Goal: Transaction & Acquisition: Obtain resource

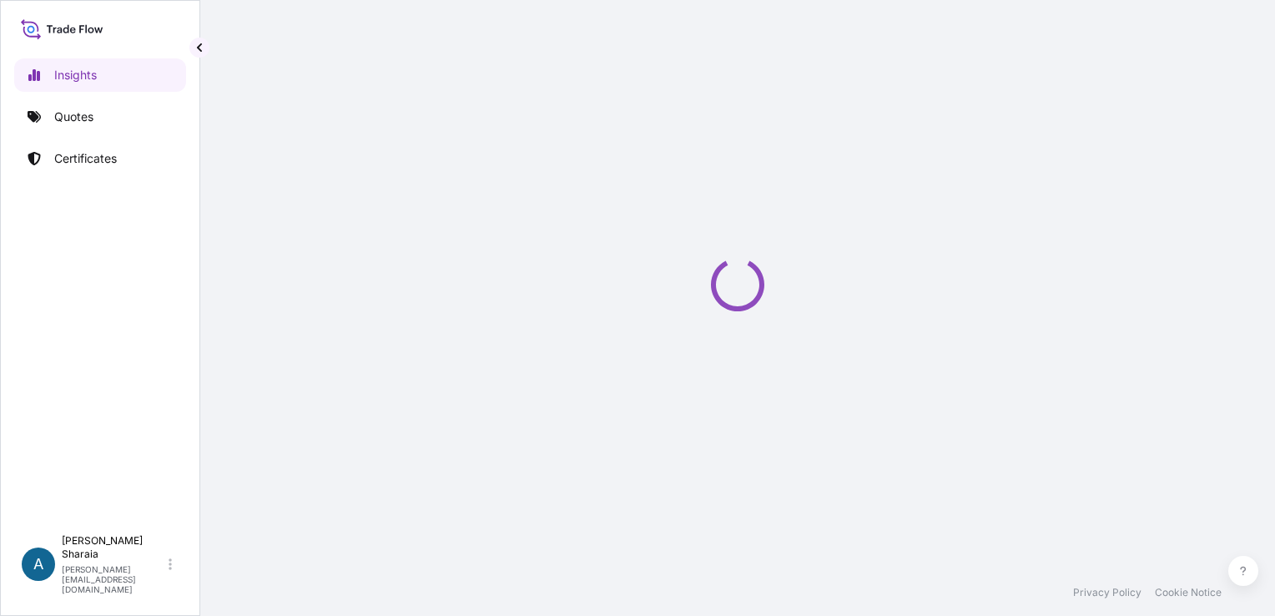
select select "2025"
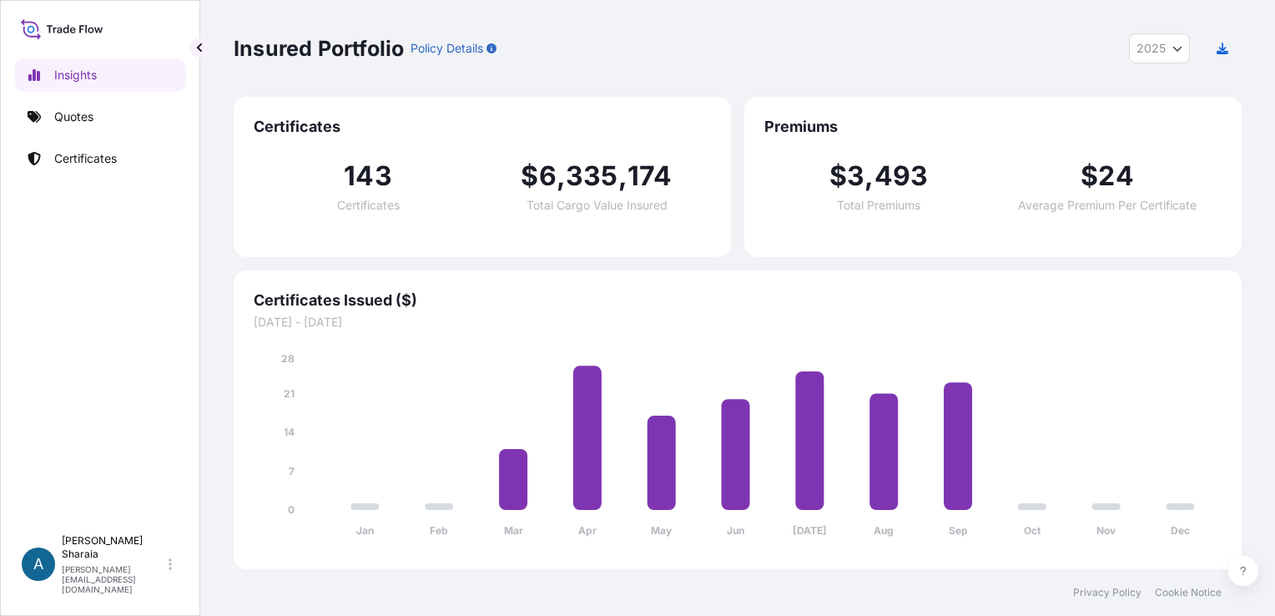
drag, startPoint x: 751, startPoint y: 300, endPoint x: 898, endPoint y: 245, distance: 156.6
click at [768, 298] on span "Certificates Issued ($)" at bounding box center [738, 300] width 968 height 20
click at [104, 68] on link "Insights" at bounding box center [100, 74] width 172 height 33
click at [86, 137] on div "Insights Quotes Certificates" at bounding box center [100, 284] width 172 height 483
click at [87, 124] on p "Quotes" at bounding box center [73, 117] width 39 height 17
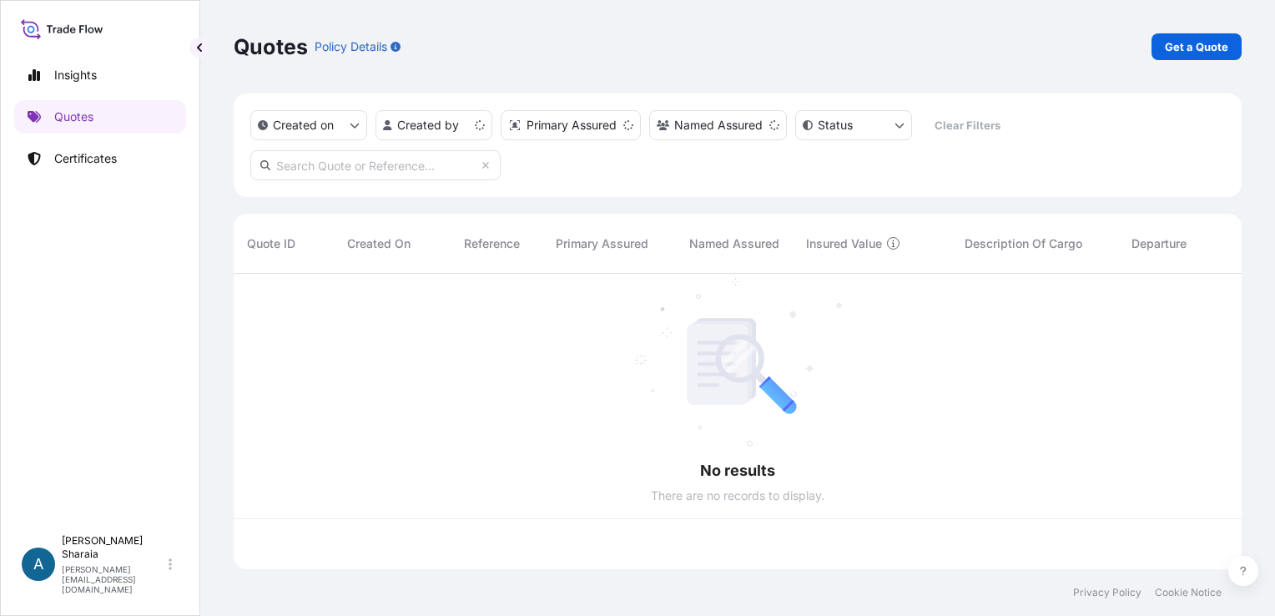
scroll to position [292, 995]
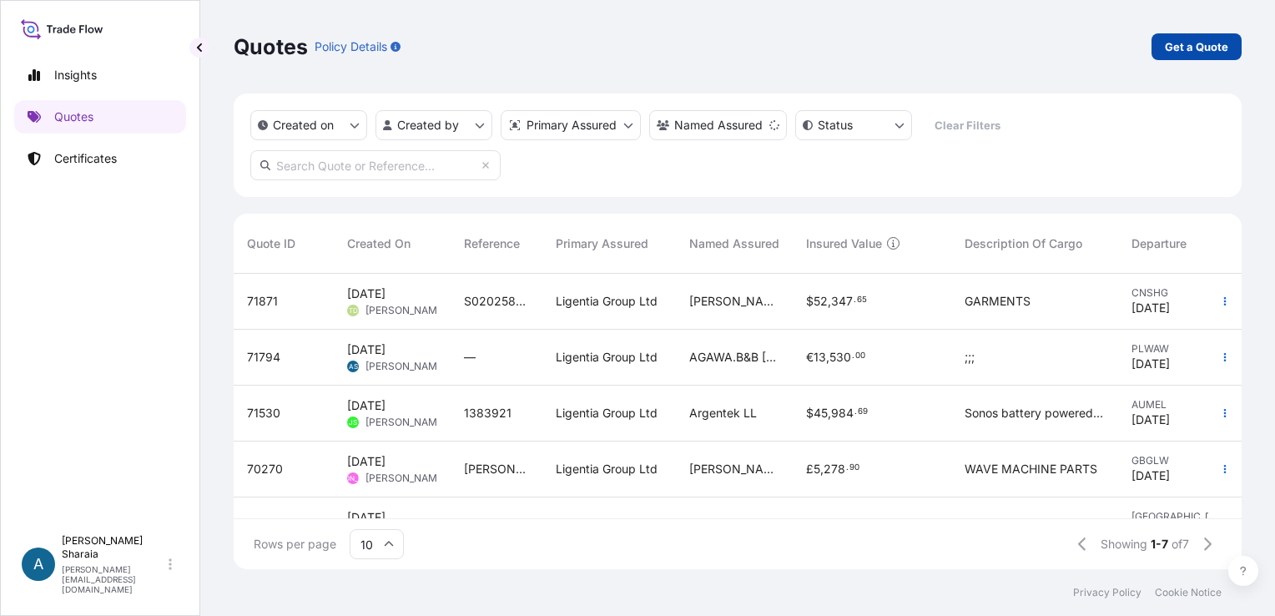
click at [1180, 64] on div "Quotes Policy Details Get a Quote" at bounding box center [738, 46] width 1008 height 93
click at [1189, 52] on p "Get a Quote" at bounding box center [1196, 46] width 63 height 17
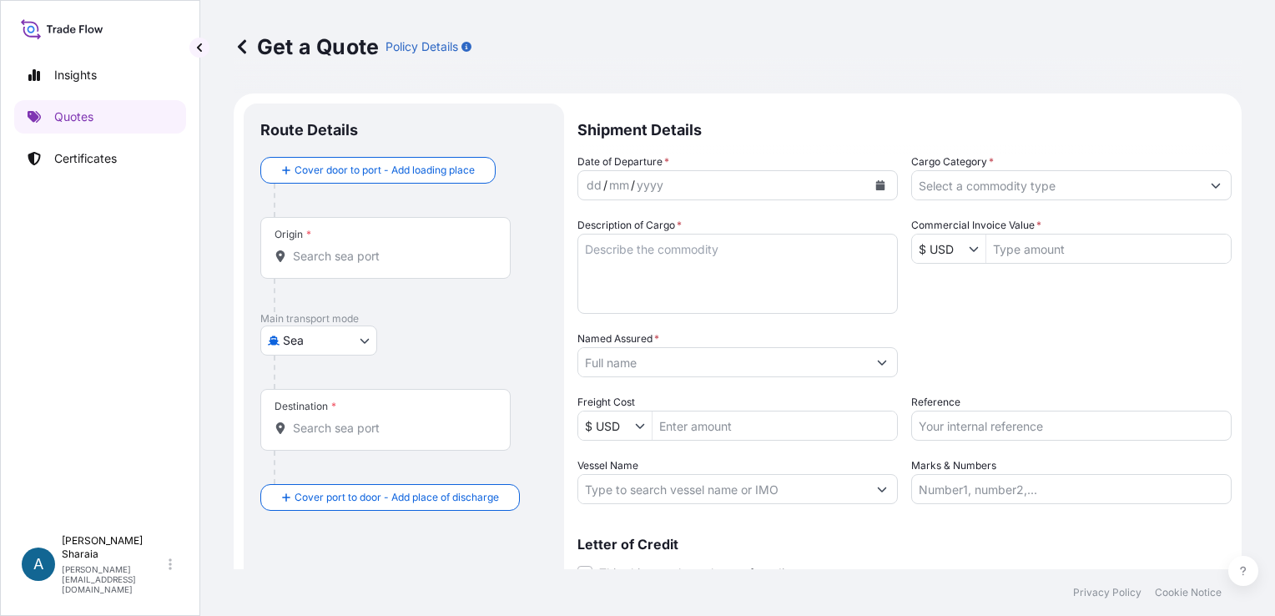
scroll to position [27, 0]
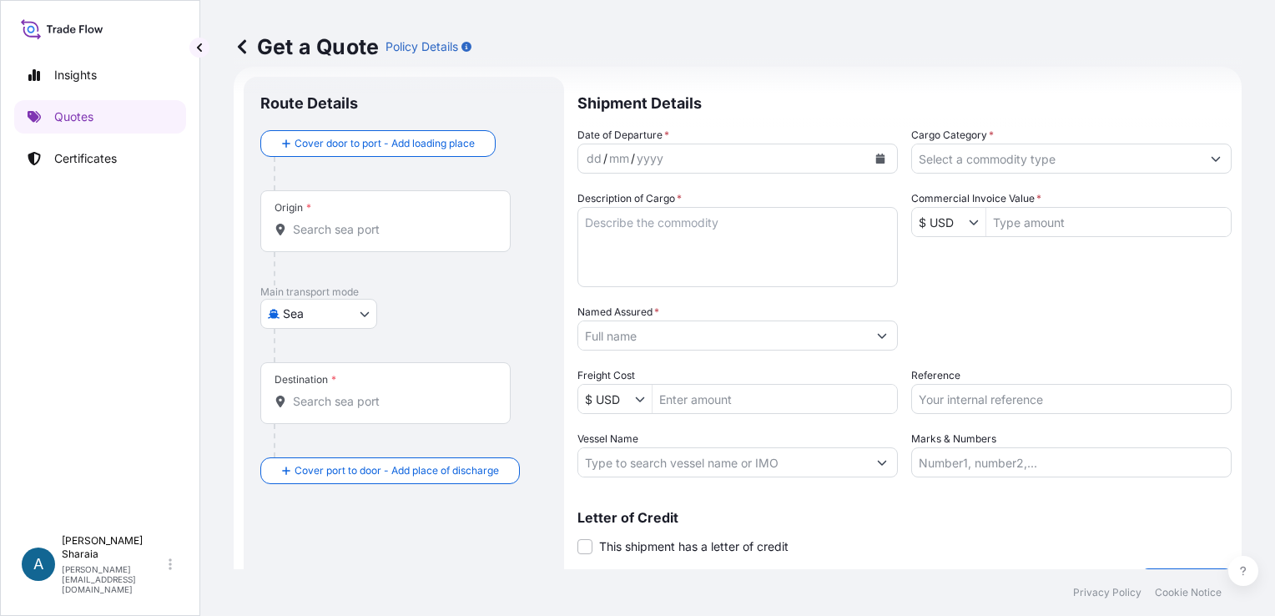
click at [321, 303] on body "Insights Quotes Certificates A [PERSON_NAME] [PERSON_NAME][EMAIL_ADDRESS][DOMAI…" at bounding box center [637, 308] width 1275 height 616
click at [308, 359] on div "Air" at bounding box center [319, 356] width 104 height 30
select select "Air"
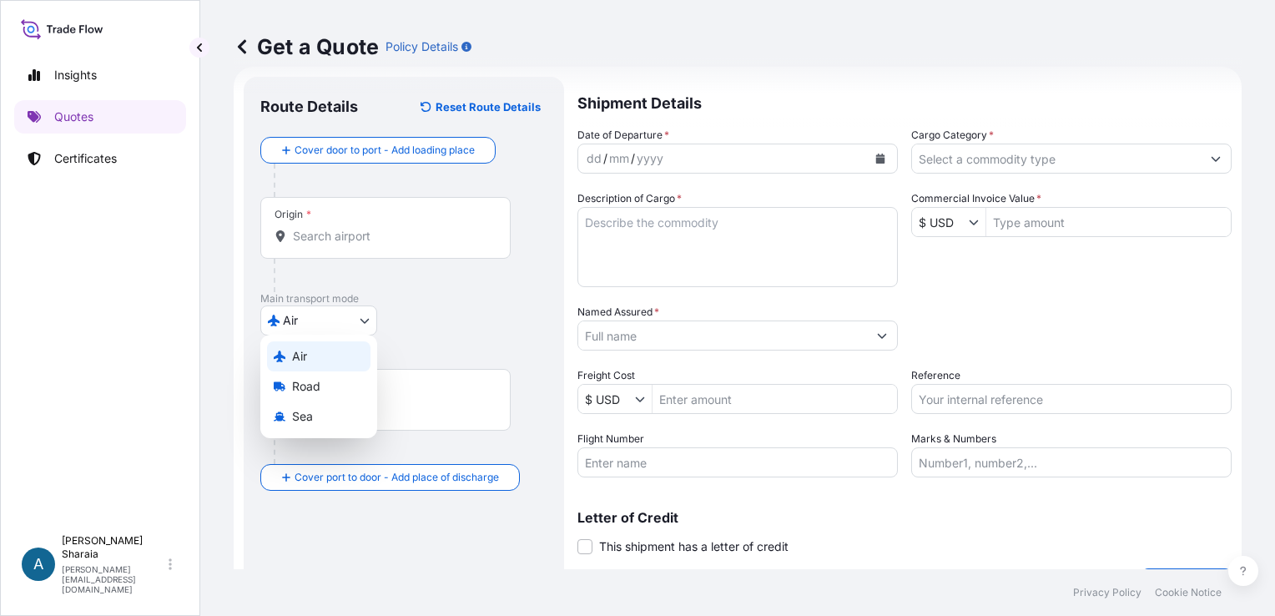
click at [297, 302] on p "Main transport mode" at bounding box center [403, 298] width 287 height 13
click at [311, 242] on input "Origin *" at bounding box center [391, 236] width 197 height 17
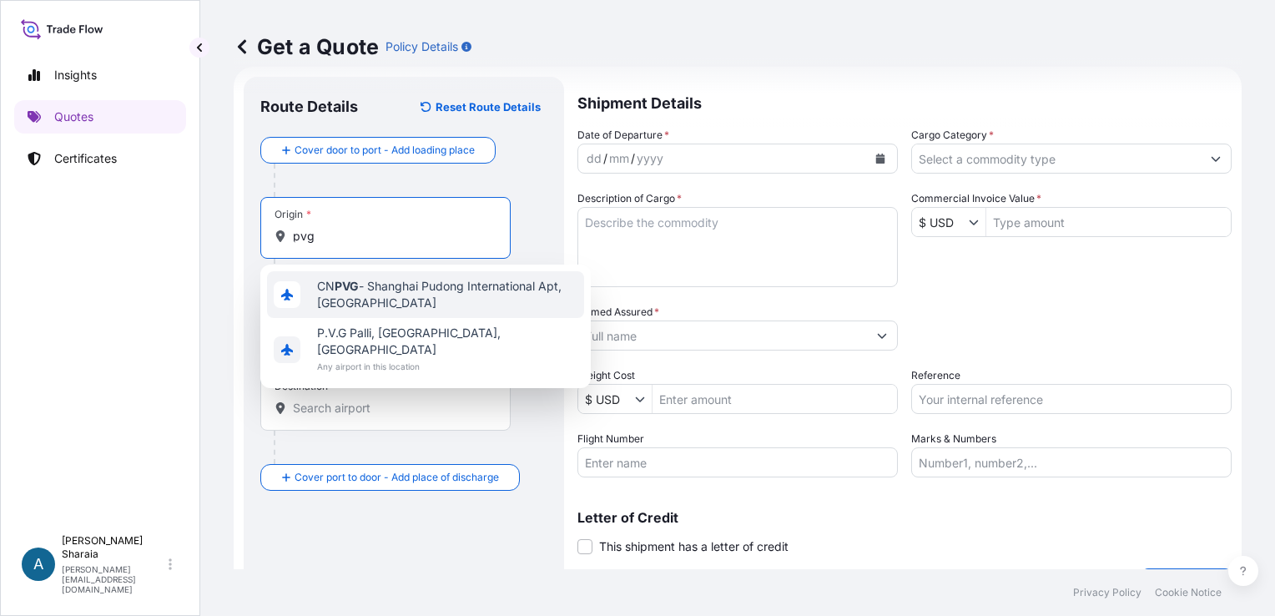
click at [411, 308] on span "CN PVG - Shanghai Pudong International Apt, [GEOGRAPHIC_DATA]" at bounding box center [447, 294] width 260 height 33
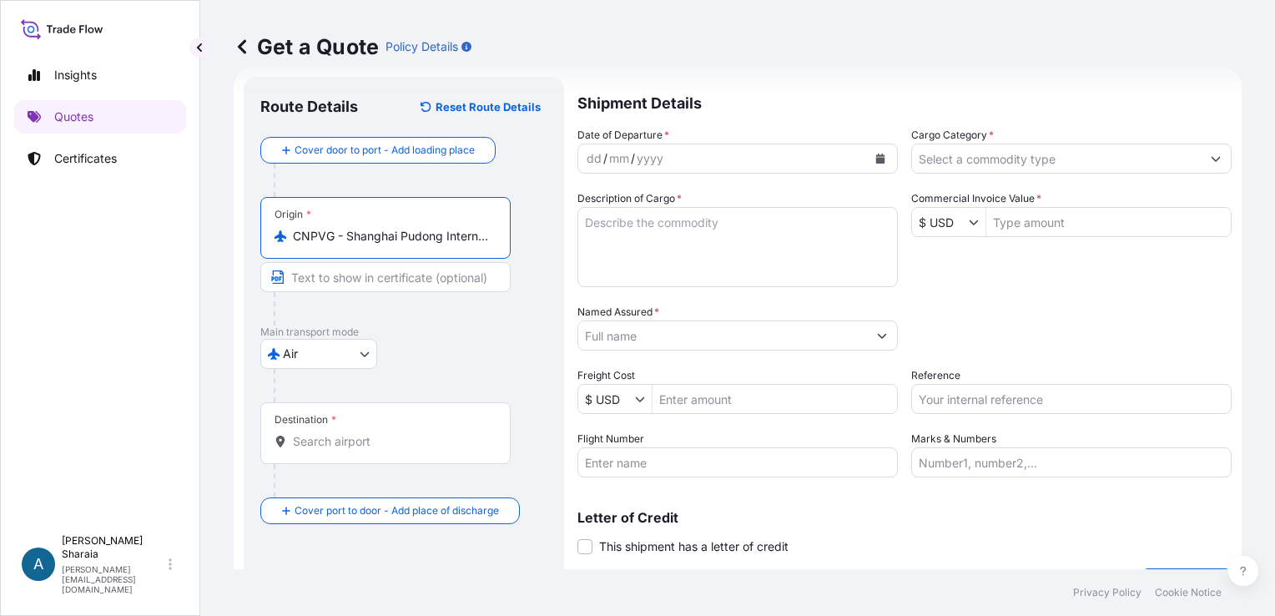
type input "CNPVG - Shanghai Pudong International Apt, [GEOGRAPHIC_DATA]"
click at [335, 429] on div "Destination *" at bounding box center [388, 433] width 256 height 62
click at [335, 433] on input "Destination *" at bounding box center [394, 441] width 203 height 17
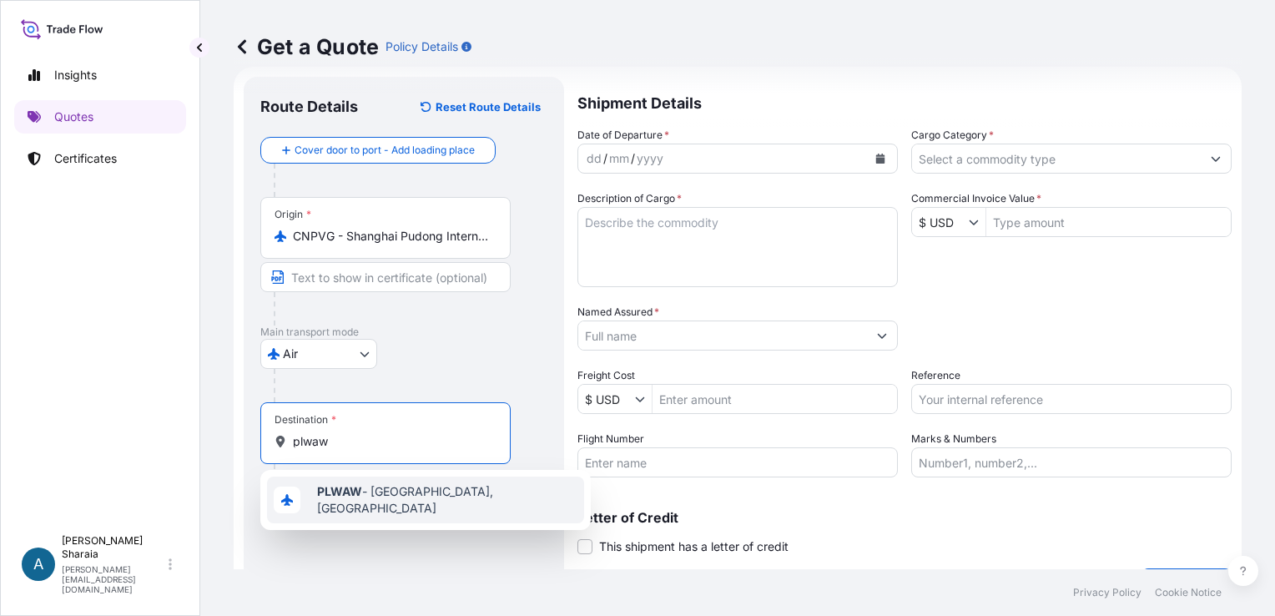
click at [374, 492] on span "PLWAW - [GEOGRAPHIC_DATA], [GEOGRAPHIC_DATA]" at bounding box center [447, 499] width 260 height 33
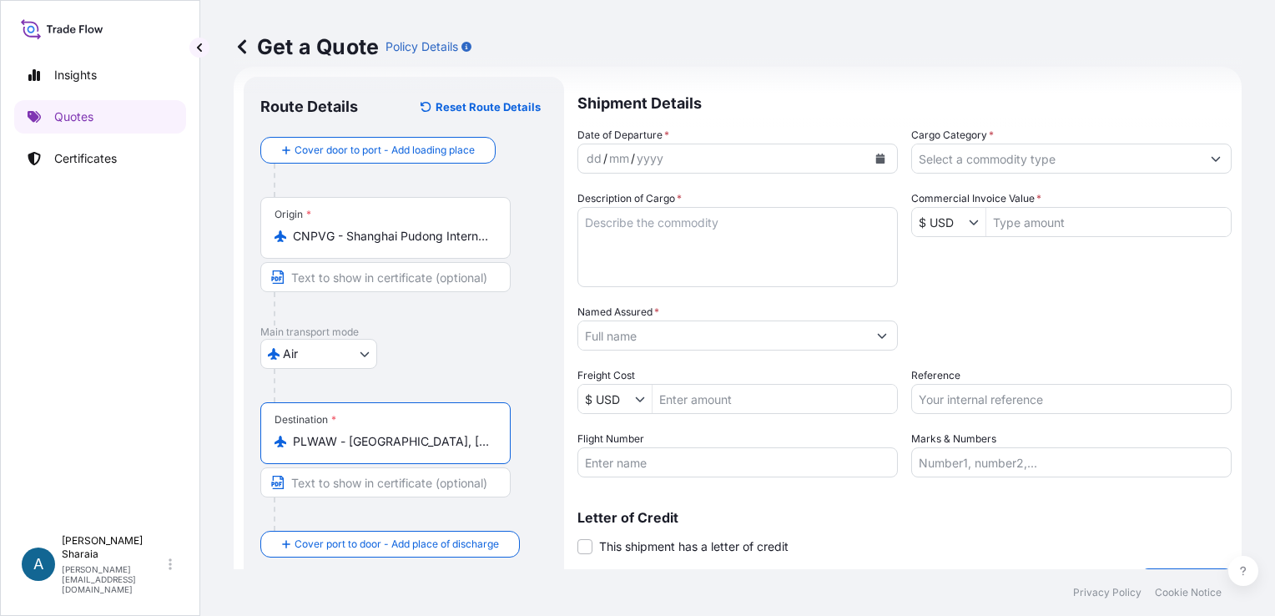
type input "PLWAW - [GEOGRAPHIC_DATA], [GEOGRAPHIC_DATA]"
click at [867, 164] on button "Calendar" at bounding box center [880, 158] width 27 height 27
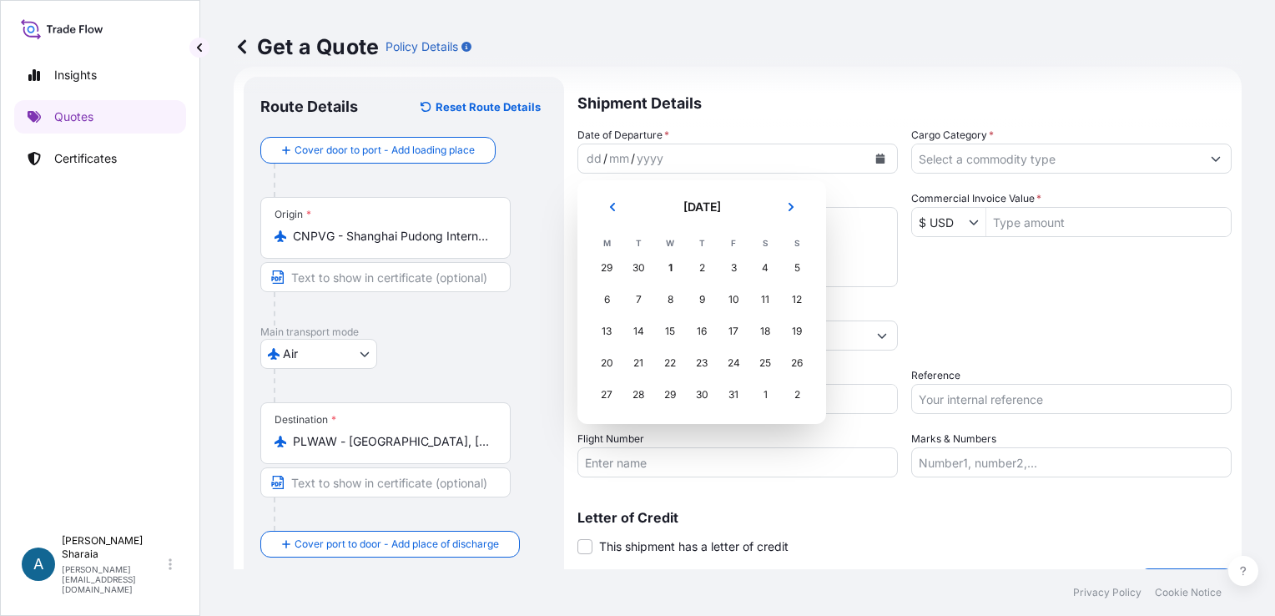
click at [643, 265] on div "30" at bounding box center [639, 268] width 30 height 30
click at [636, 273] on div "30" at bounding box center [639, 268] width 30 height 30
click at [647, 265] on div "30" at bounding box center [639, 268] width 30 height 30
click at [635, 270] on div "30" at bounding box center [639, 268] width 30 height 30
click at [638, 270] on div "30" at bounding box center [639, 268] width 30 height 30
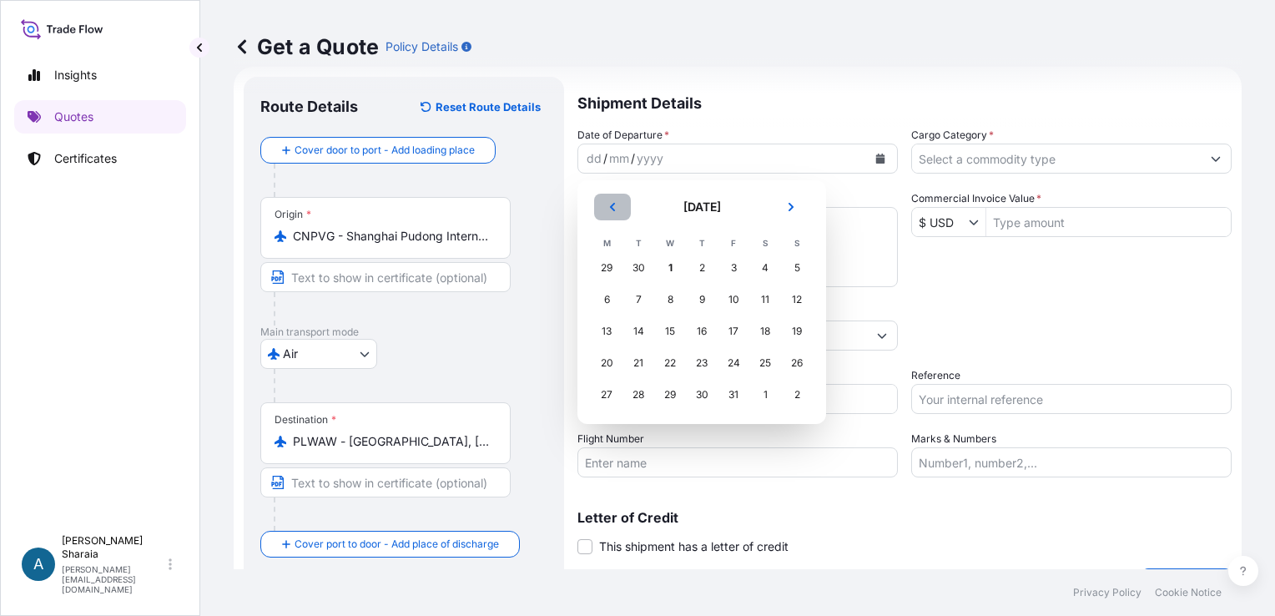
click at [618, 205] on button "Previous" at bounding box center [612, 207] width 37 height 27
click at [633, 394] on div "30" at bounding box center [639, 395] width 30 height 30
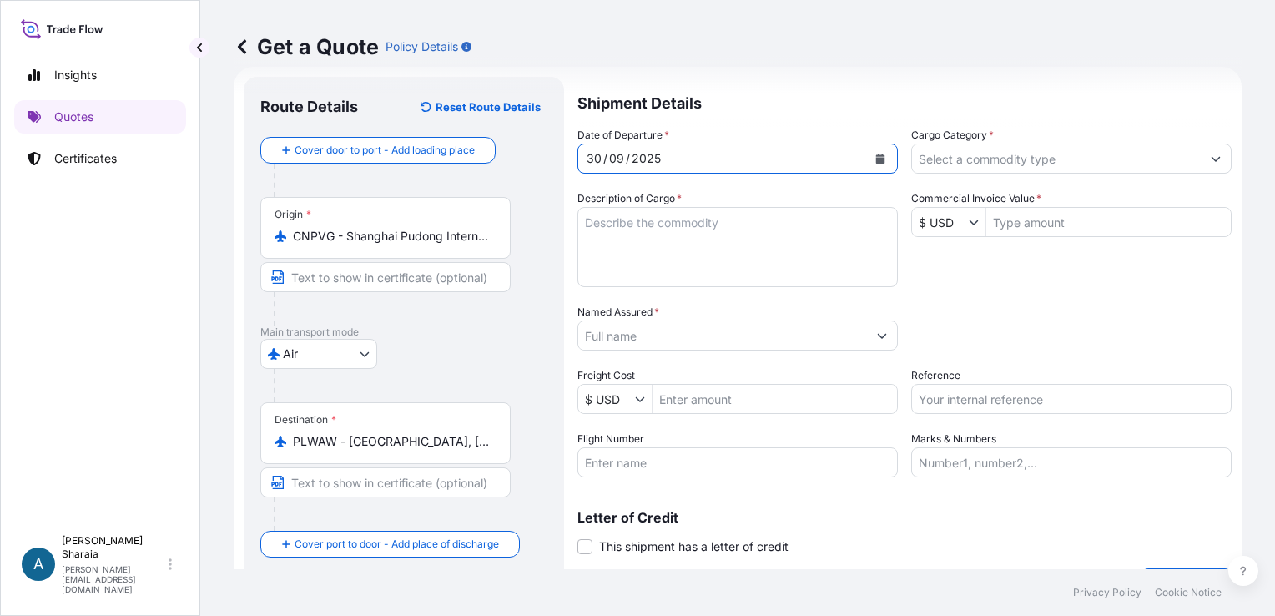
click at [688, 228] on textarea "Description of Cargo *" at bounding box center [738, 247] width 321 height 80
click at [710, 263] on textarea "Description of Cargo *" at bounding box center [738, 247] width 321 height 80
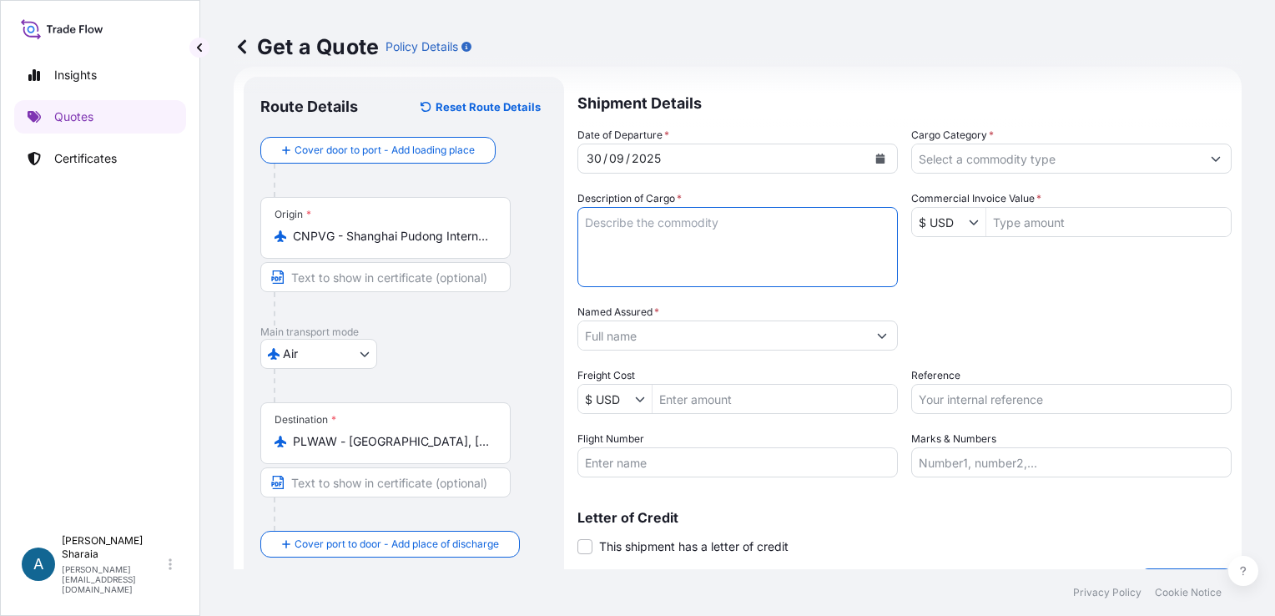
paste textarea "Piston Ring"
click at [601, 235] on textarea "Piston Ring Set [DOMAIN_NAME]" at bounding box center [738, 247] width 321 height 80
click at [695, 259] on textarea "Piston Ring Set Invoice number" at bounding box center [738, 247] width 321 height 80
click at [691, 240] on textarea "Piston Ring Set Invoice number" at bounding box center [738, 247] width 321 height 80
paste textarea ": 2025040"
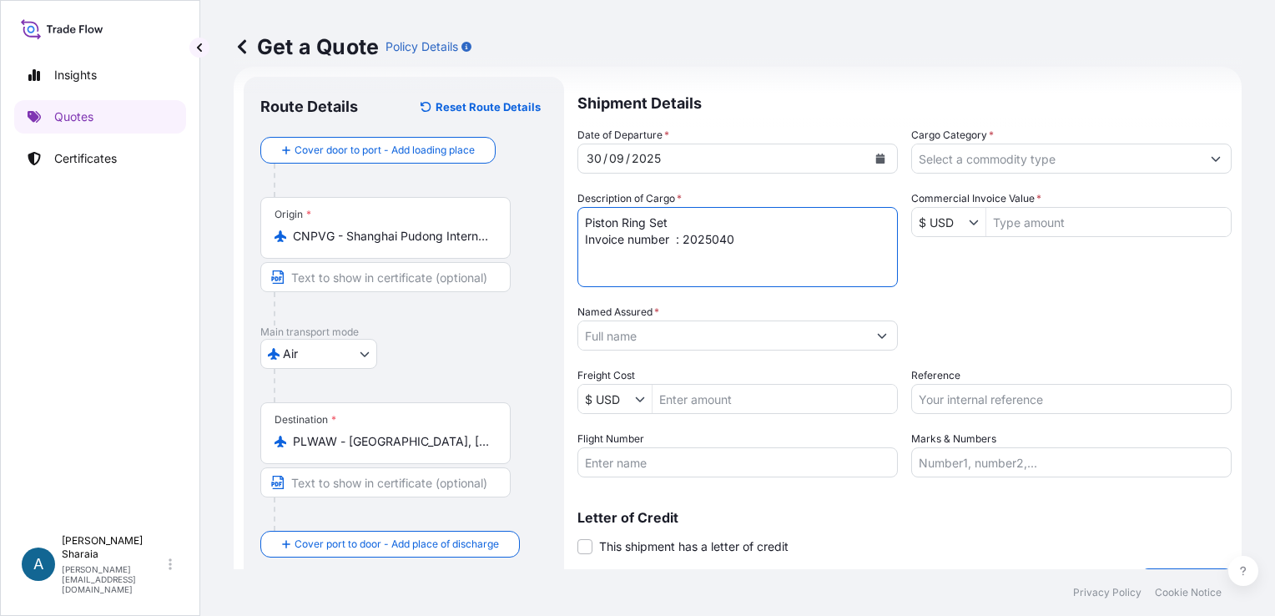
click at [678, 242] on textarea "Piston Ring Set Invoice number : 2025040" at bounding box center [738, 247] width 321 height 80
type textarea "Piston Ring Set Invoice number: 2025040"
click at [1135, 295] on div "Date of Departure * [DATE] Cargo Category * Description of Cargo * Piston Ring …" at bounding box center [905, 302] width 654 height 351
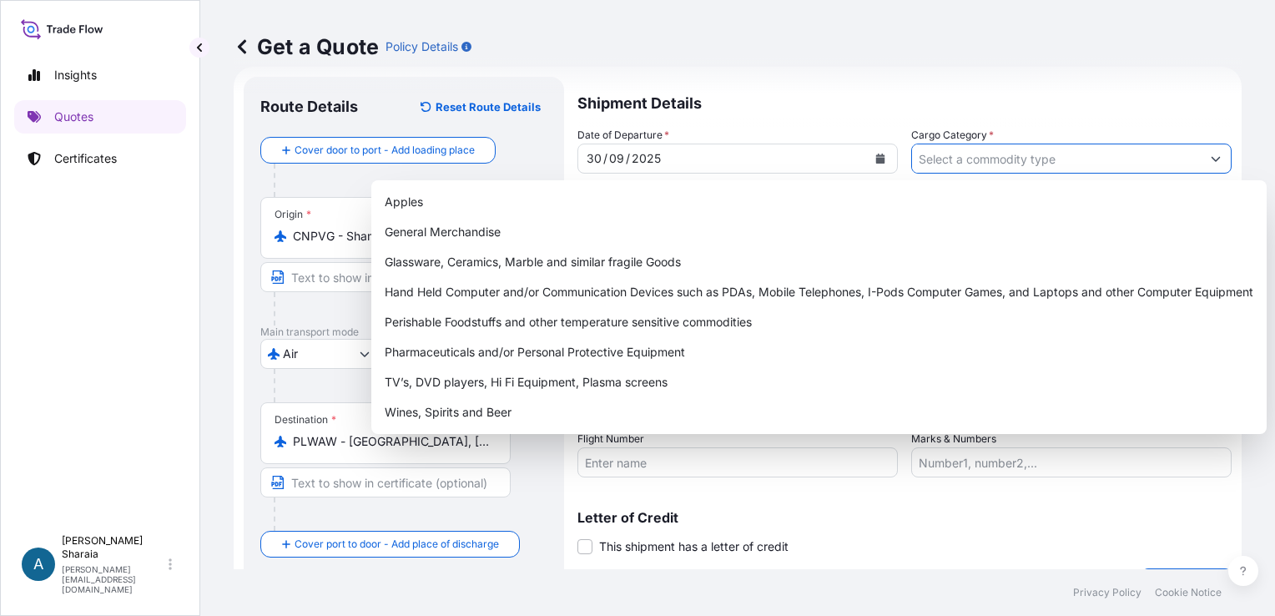
click at [1033, 164] on input "Cargo Category *" at bounding box center [1056, 159] width 289 height 30
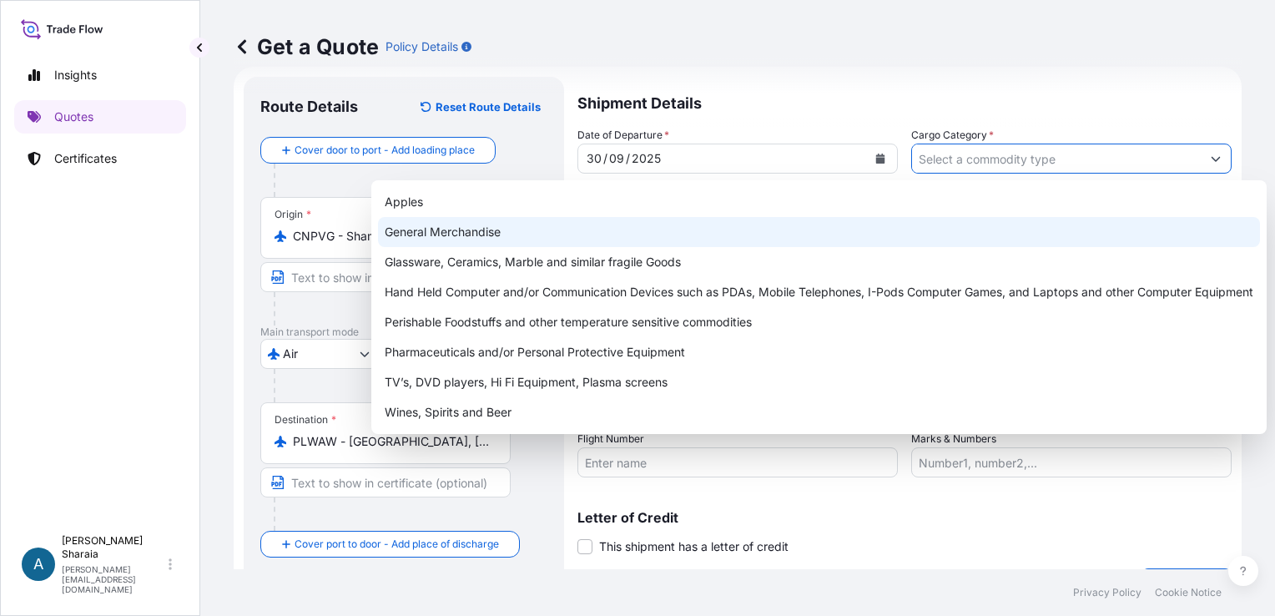
click at [511, 222] on div "General Merchandise" at bounding box center [819, 232] width 882 height 30
type input "General Merchandise"
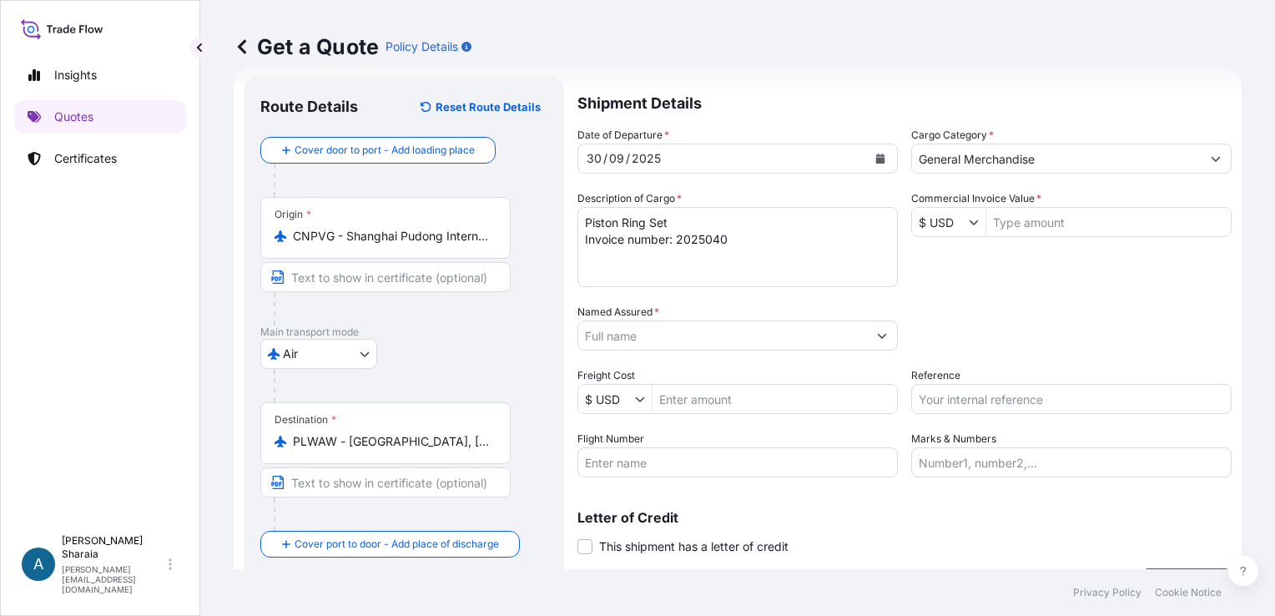
click at [1082, 332] on div "Packing Category Type to search a container mode Please select a primary mode o…" at bounding box center [1071, 327] width 321 height 47
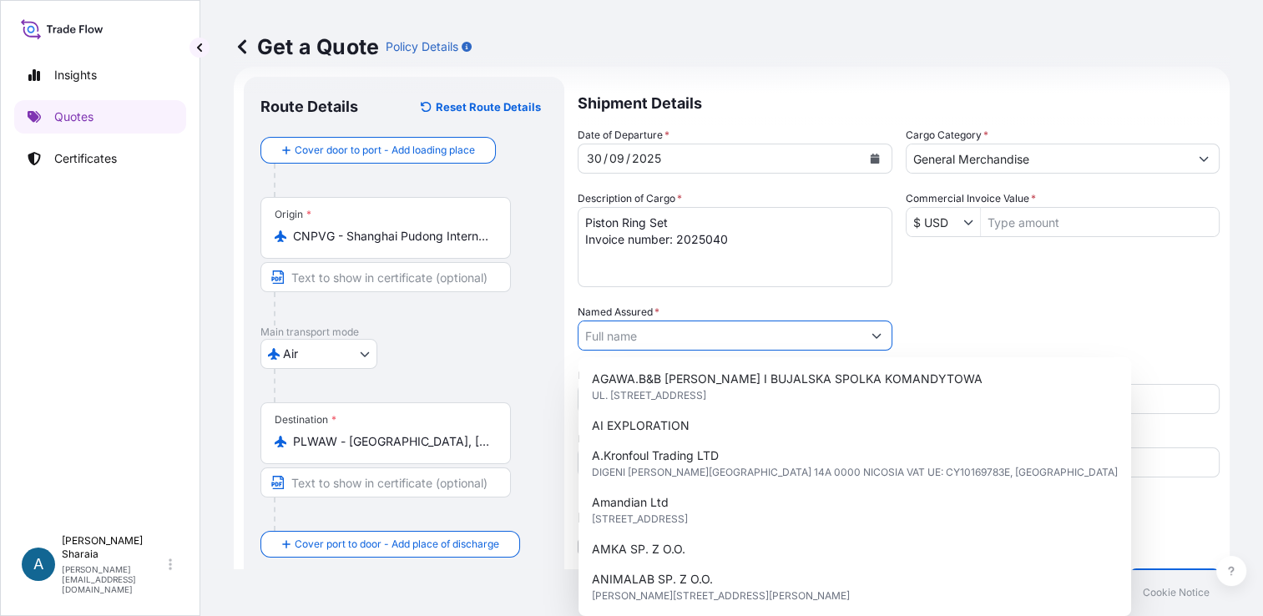
click at [613, 340] on input "Named Assured *" at bounding box center [719, 336] width 283 height 30
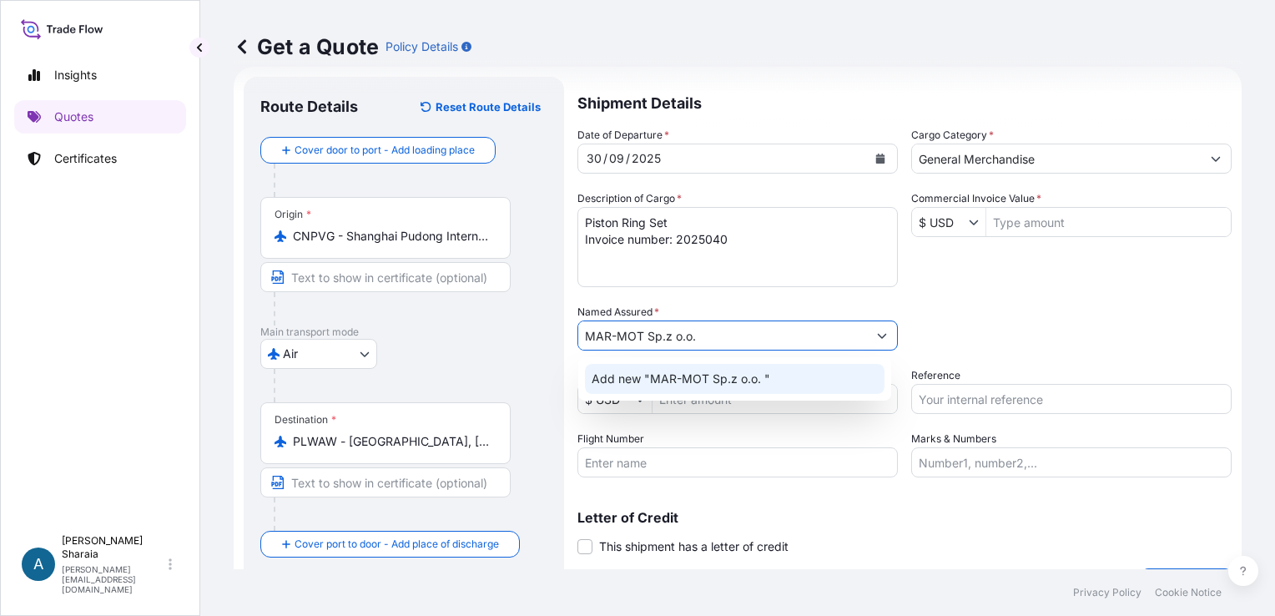
click at [735, 371] on span "Add new "MAR-MOT Sp.z o.o. "" at bounding box center [681, 379] width 179 height 17
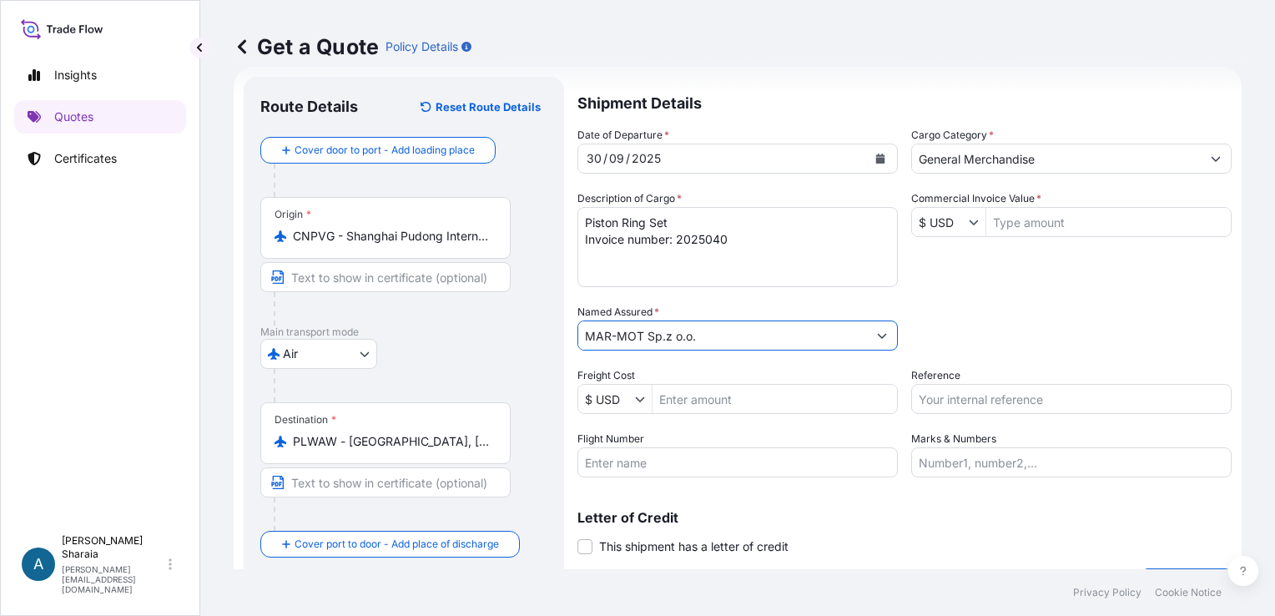
click at [798, 330] on input "MAR-MOT Sp.z o.o." at bounding box center [722, 336] width 289 height 30
type input "MAR-MOT Sp.z o.o."
click at [975, 326] on div "Packing Category Type to search a container mode Please select a primary mode o…" at bounding box center [1071, 327] width 321 height 47
drag, startPoint x: 635, startPoint y: 469, endPoint x: 670, endPoint y: 454, distance: 38.1
click at [651, 462] on input "Flight Number" at bounding box center [738, 462] width 321 height 30
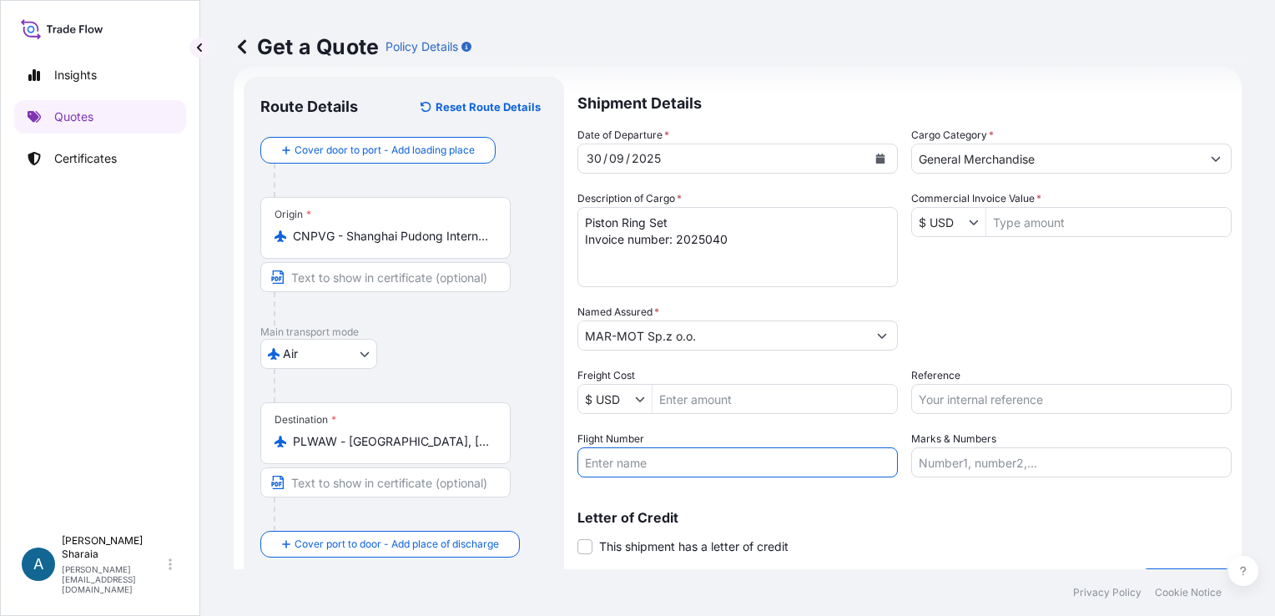
click at [1135, 290] on div "Date of Departure * [DATE] Cargo Category * General Merchandise Description of …" at bounding box center [905, 302] width 654 height 351
drag, startPoint x: 674, startPoint y: 469, endPoint x: 692, endPoint y: 469, distance: 17.5
click at [674, 469] on input "Flight Number" at bounding box center [738, 462] width 321 height 30
drag, startPoint x: 1092, startPoint y: 336, endPoint x: 1081, endPoint y: 339, distance: 11.4
click at [1092, 336] on div "Packing Category Type to search a container mode Please select a primary mode o…" at bounding box center [1071, 327] width 321 height 47
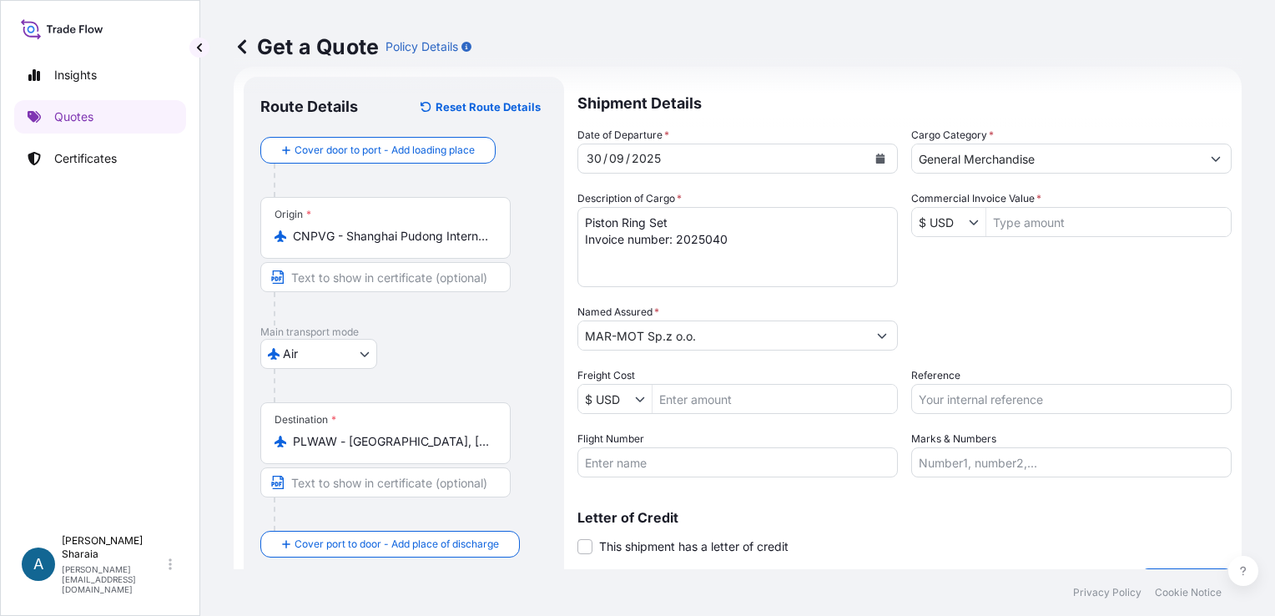
drag, startPoint x: 644, startPoint y: 472, endPoint x: 668, endPoint y: 469, distance: 24.4
click at [644, 472] on input "Flight Number" at bounding box center [738, 462] width 321 height 30
click at [689, 410] on input "Freight Cost" at bounding box center [775, 399] width 245 height 30
drag, startPoint x: 654, startPoint y: 444, endPoint x: 651, endPoint y: 457, distance: 13.0
click at [654, 449] on div "Flight Number" at bounding box center [738, 454] width 321 height 47
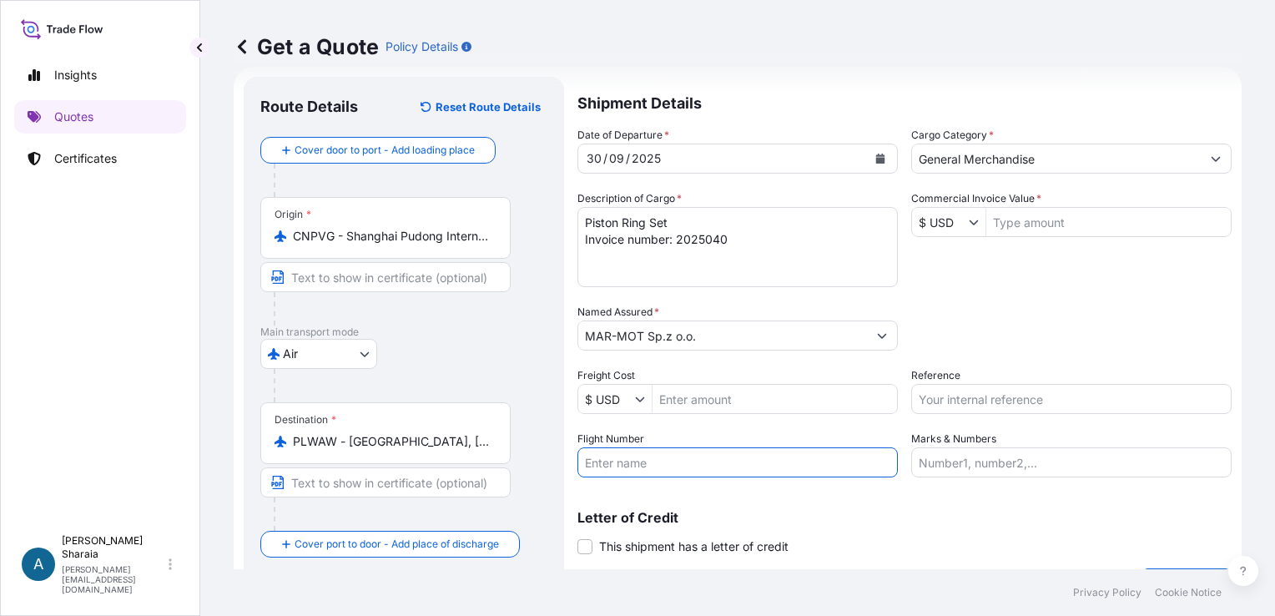
click at [651, 457] on input "Flight Number" at bounding box center [738, 462] width 321 height 30
paste input "CK241"
drag, startPoint x: 692, startPoint y: 461, endPoint x: 922, endPoint y: 440, distance: 230.5
click at [748, 461] on input "CK241" at bounding box center [738, 462] width 321 height 30
type input "CK241"
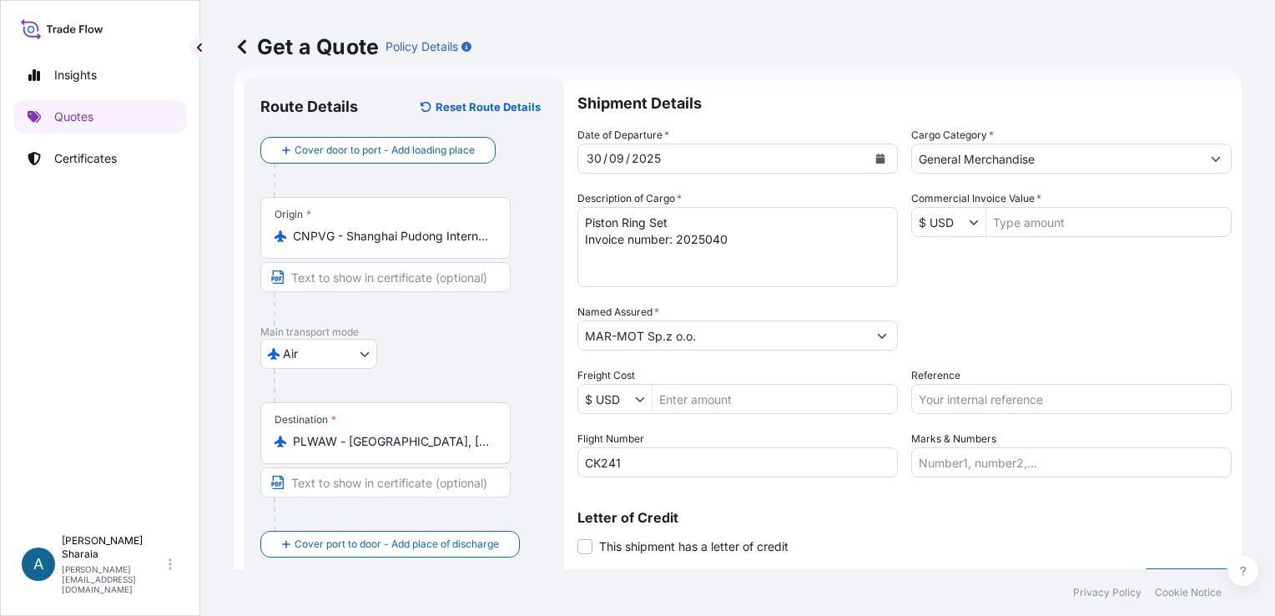
click at [994, 317] on div "Packing Category Type to search a container mode Please select a primary mode o…" at bounding box center [1071, 327] width 321 height 47
click at [1036, 159] on input "General Merchandise" at bounding box center [1056, 159] width 289 height 30
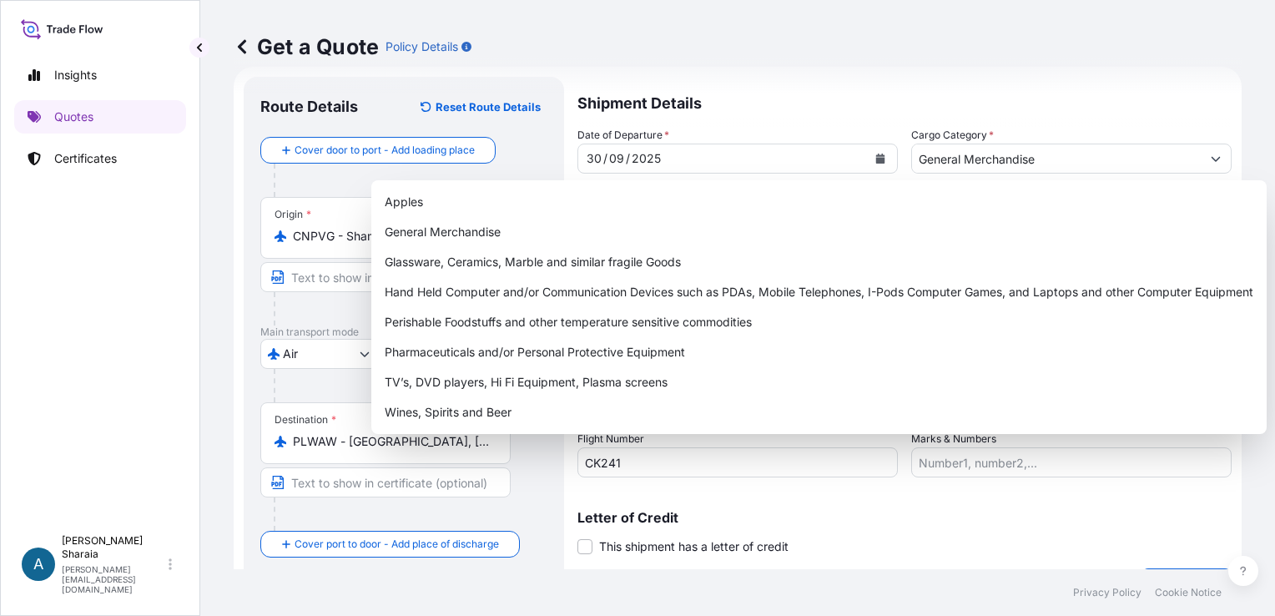
drag, startPoint x: 1028, startPoint y: 68, endPoint x: 1065, endPoint y: 156, distance: 96.1
click at [1028, 68] on div "Get a Quote Policy Details" at bounding box center [738, 46] width 1008 height 93
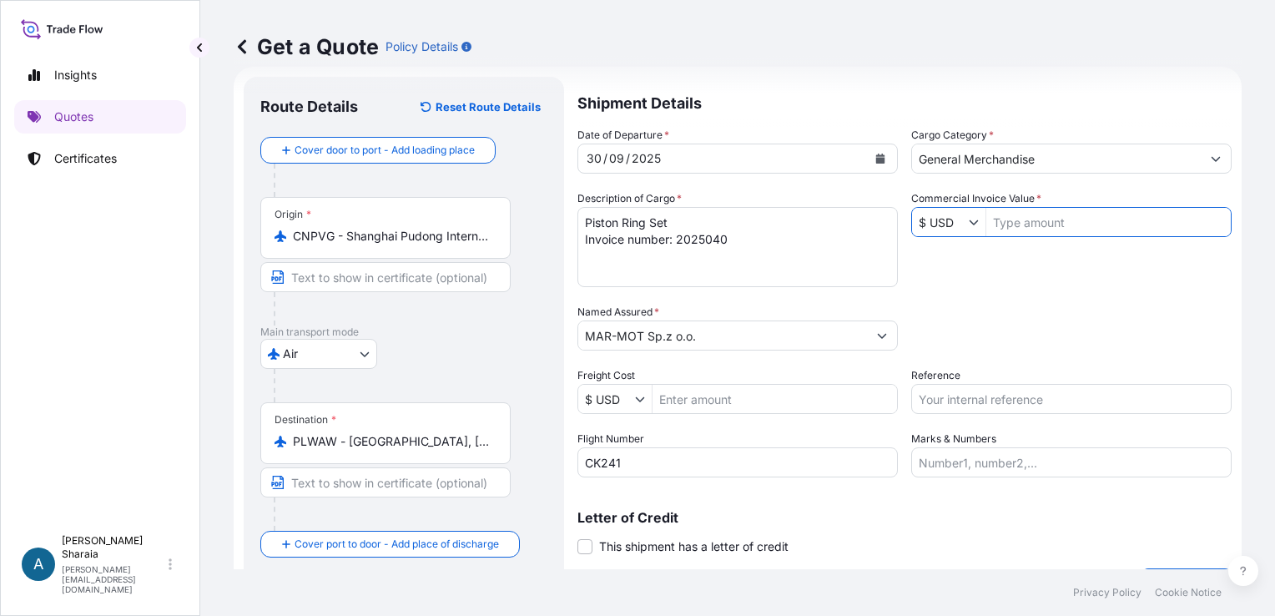
click at [1018, 215] on input "Commercial Invoice Value *" at bounding box center [1109, 222] width 245 height 30
click at [1058, 228] on input "Commercial Invoice Value *" at bounding box center [1109, 222] width 245 height 30
paste input "8,935.80"
drag, startPoint x: 1000, startPoint y: 329, endPoint x: 1031, endPoint y: 215, distance: 117.6
click at [1002, 319] on div "Packing Category Type to search a container mode Please select a primary mode o…" at bounding box center [1071, 327] width 321 height 47
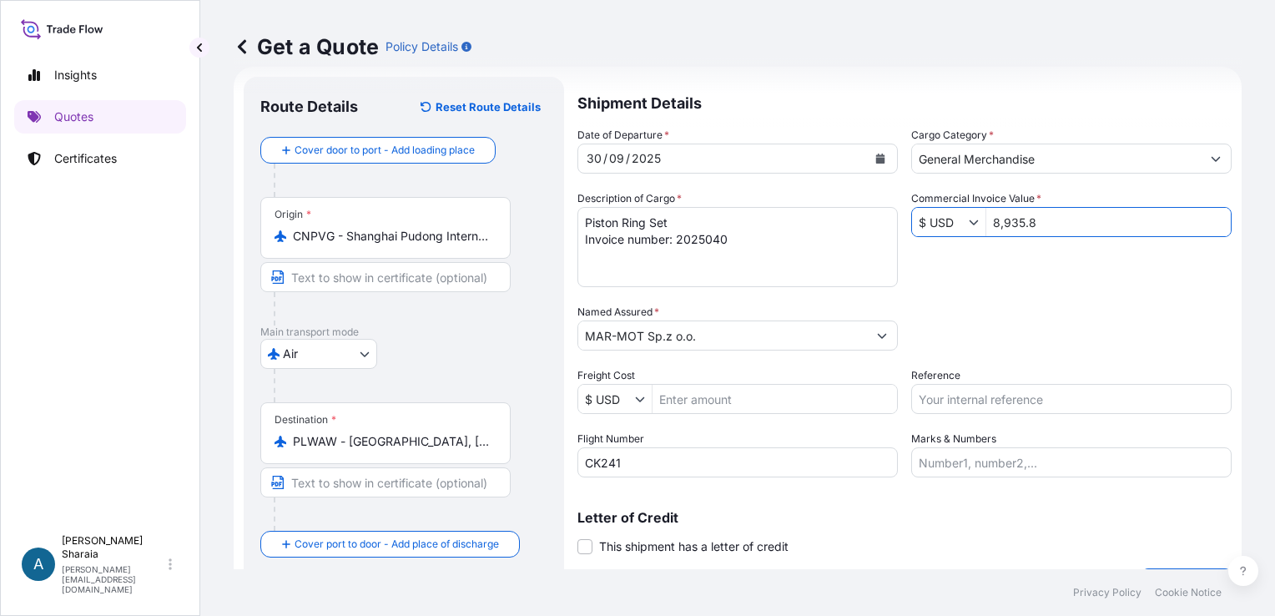
click at [1021, 219] on input "8,935.8" at bounding box center [1109, 222] width 245 height 30
drag, startPoint x: 1000, startPoint y: 224, endPoint x: 1000, endPoint y: 235, distance: 11.7
click at [998, 225] on input "8,935.8" at bounding box center [1109, 222] width 245 height 30
drag, startPoint x: 1046, startPoint y: 213, endPoint x: 1043, endPoint y: 277, distance: 64.4
click at [1048, 222] on input "8935.8" at bounding box center [1109, 222] width 245 height 30
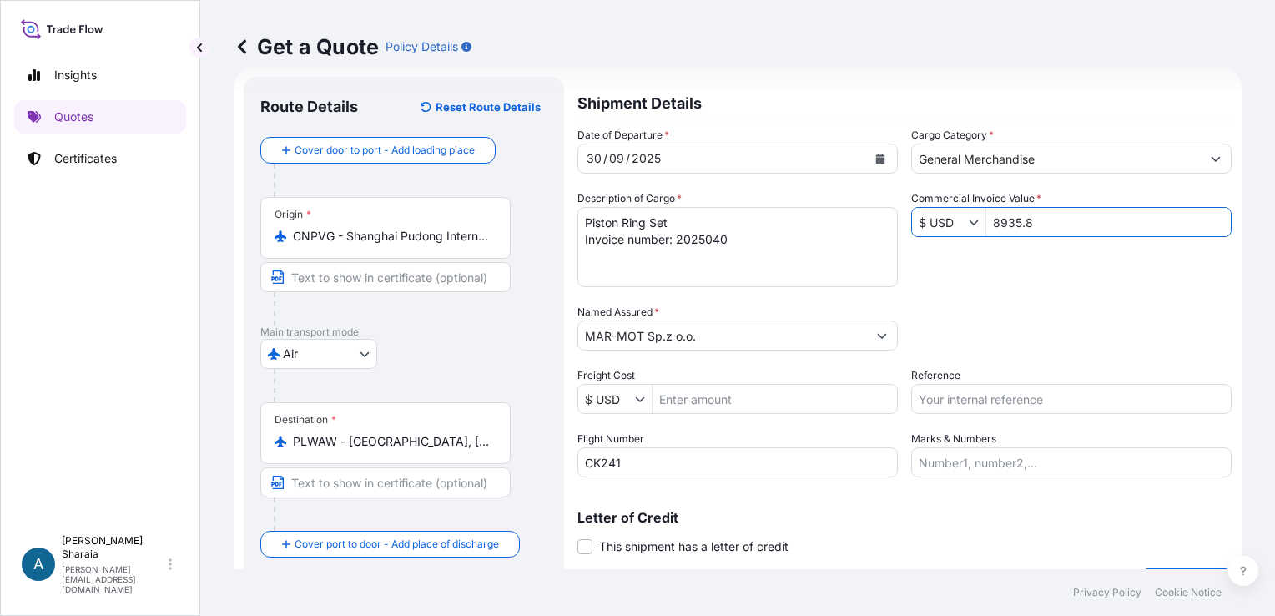
type input "8,935.8"
click at [1043, 325] on div "Packing Category Type to search a container mode Please select a primary mode o…" at bounding box center [1071, 327] width 321 height 47
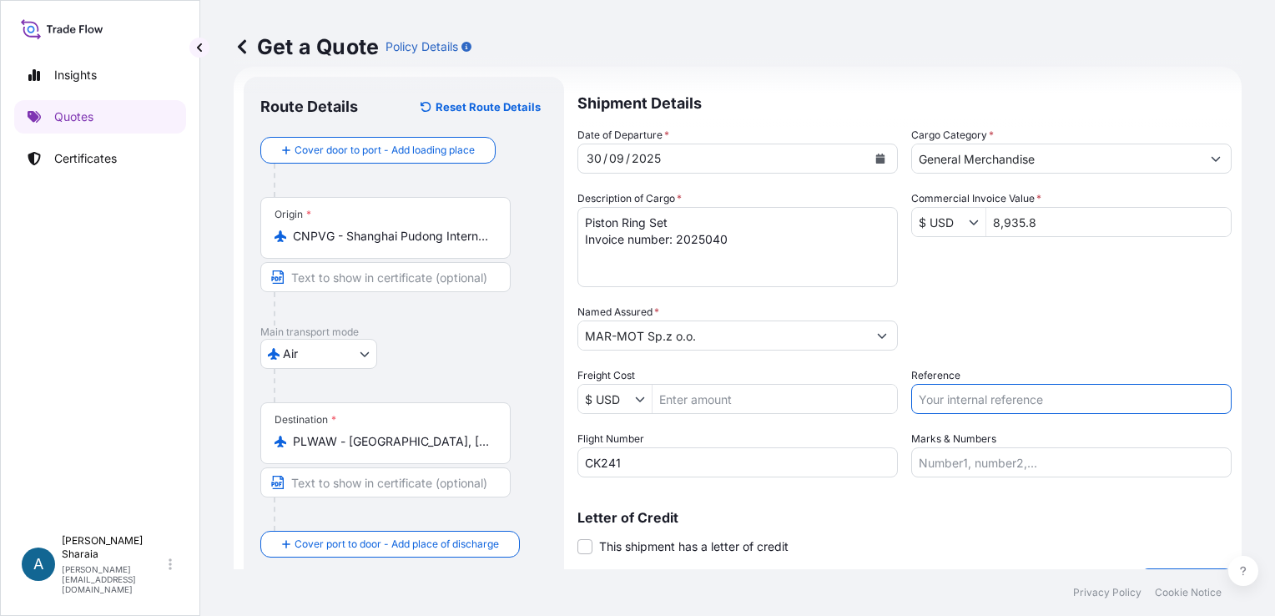
drag, startPoint x: 975, startPoint y: 402, endPoint x: 1017, endPoint y: 396, distance: 42.3
click at [978, 402] on input "Reference" at bounding box center [1071, 399] width 321 height 30
click at [902, 281] on div "Date of Departure * [DATE] Cargo Category * General Merchandise Description of …" at bounding box center [905, 302] width 654 height 351
drag, startPoint x: 943, startPoint y: 396, endPoint x: 1012, endPoint y: 395, distance: 68.5
click at [943, 396] on input "Reference" at bounding box center [1071, 399] width 321 height 30
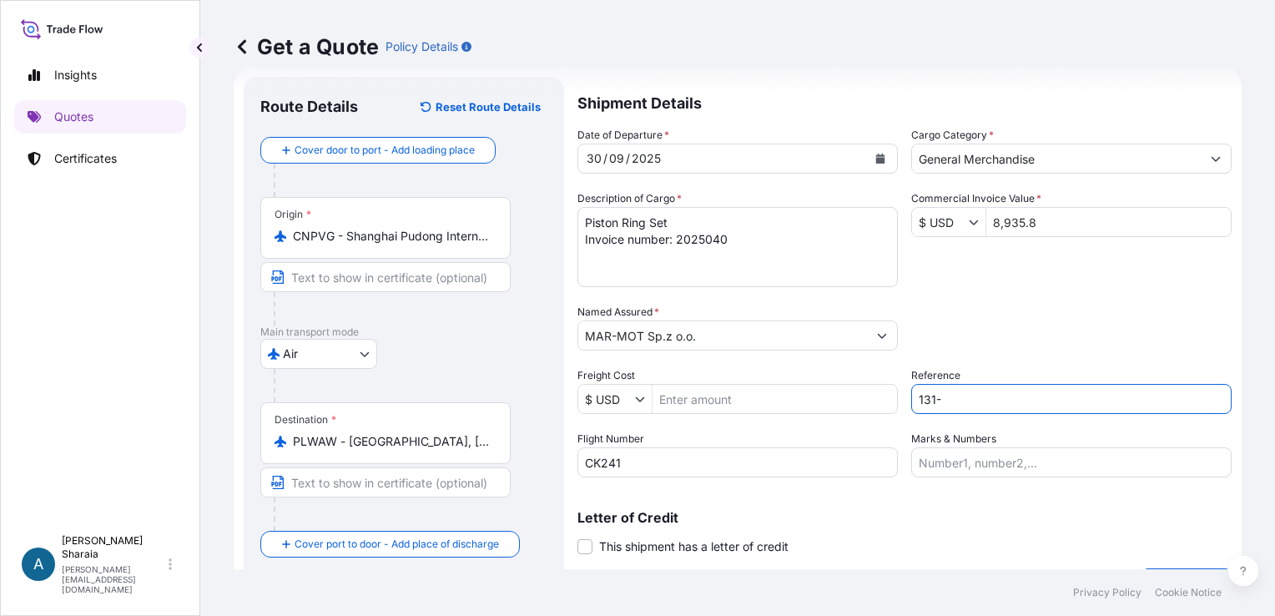
paste input "05195945"
type input "131-05195945"
click at [1059, 266] on div "Date of Departure * [DATE] Cargo Category * General Merchandise Description of …" at bounding box center [905, 302] width 654 height 351
click at [1053, 266] on div "Date of Departure * [DATE] Cargo Category * General Merchandise Description of …" at bounding box center [905, 302] width 654 height 351
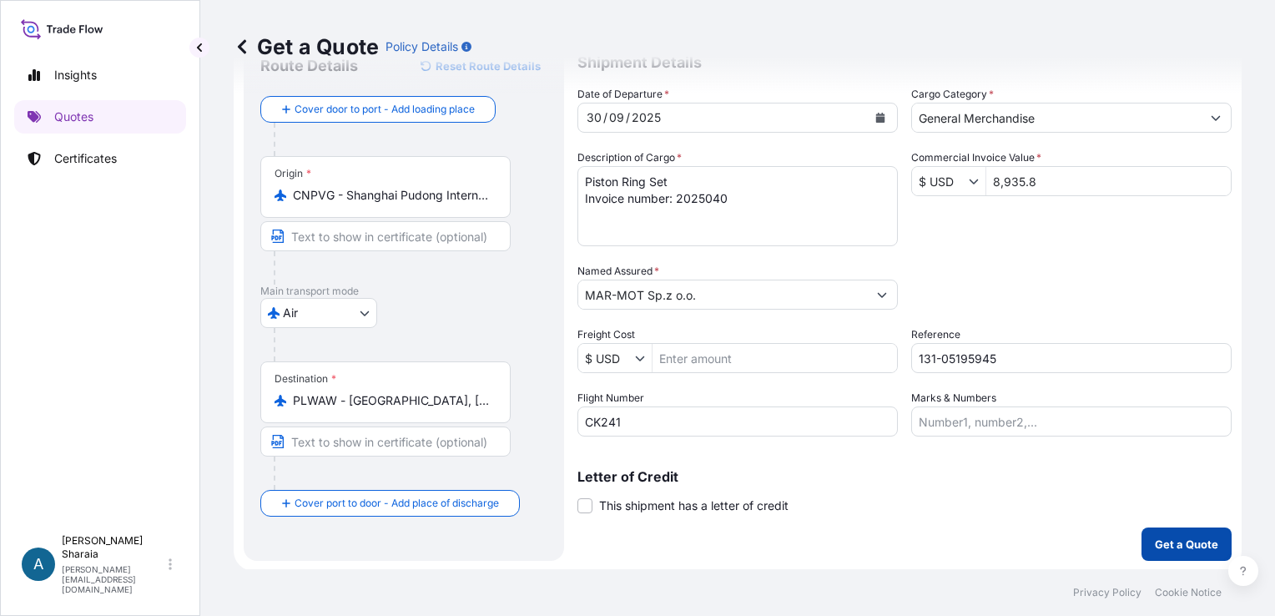
click at [1169, 543] on p "Get a Quote" at bounding box center [1186, 544] width 63 height 17
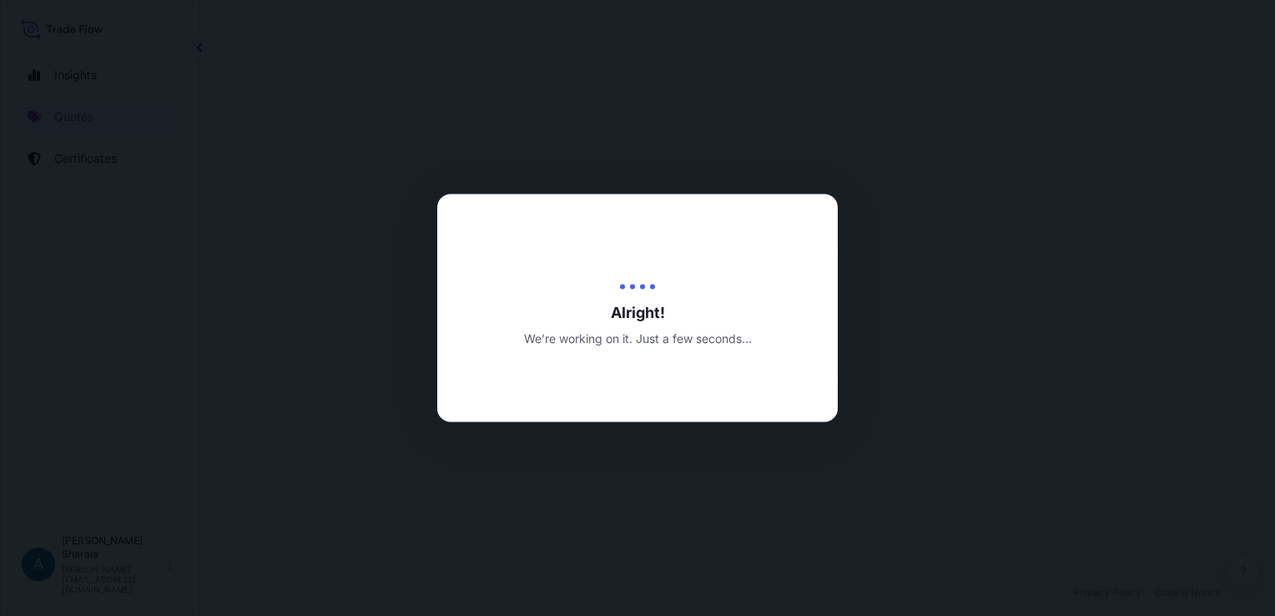
select select "Air"
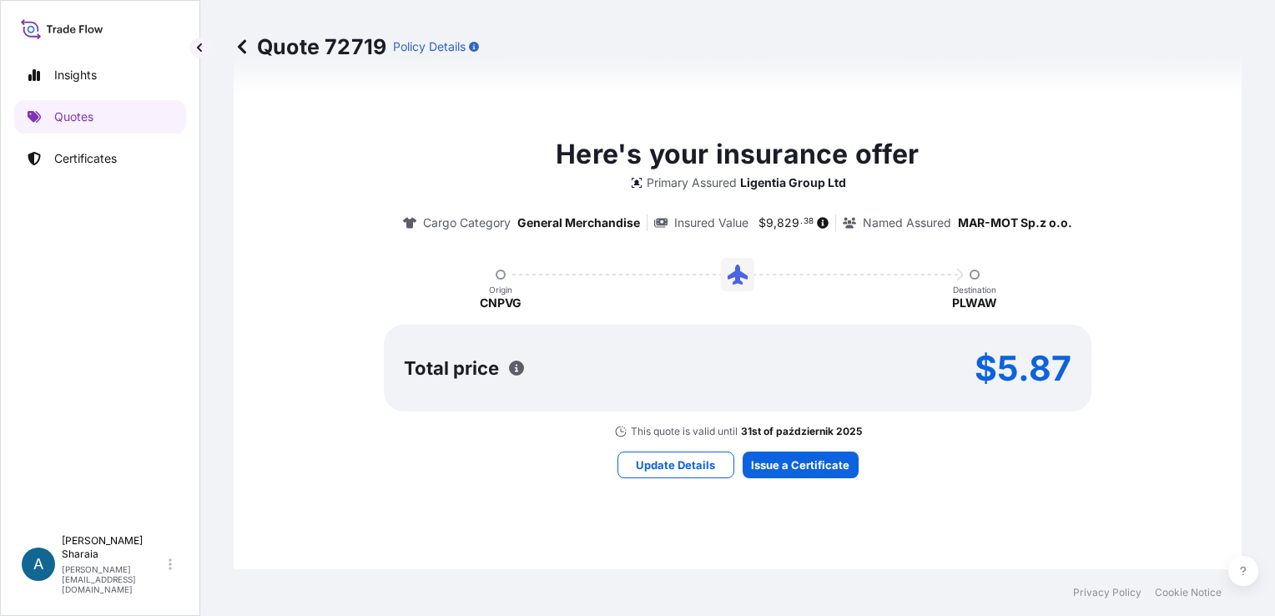
scroll to position [821, 0]
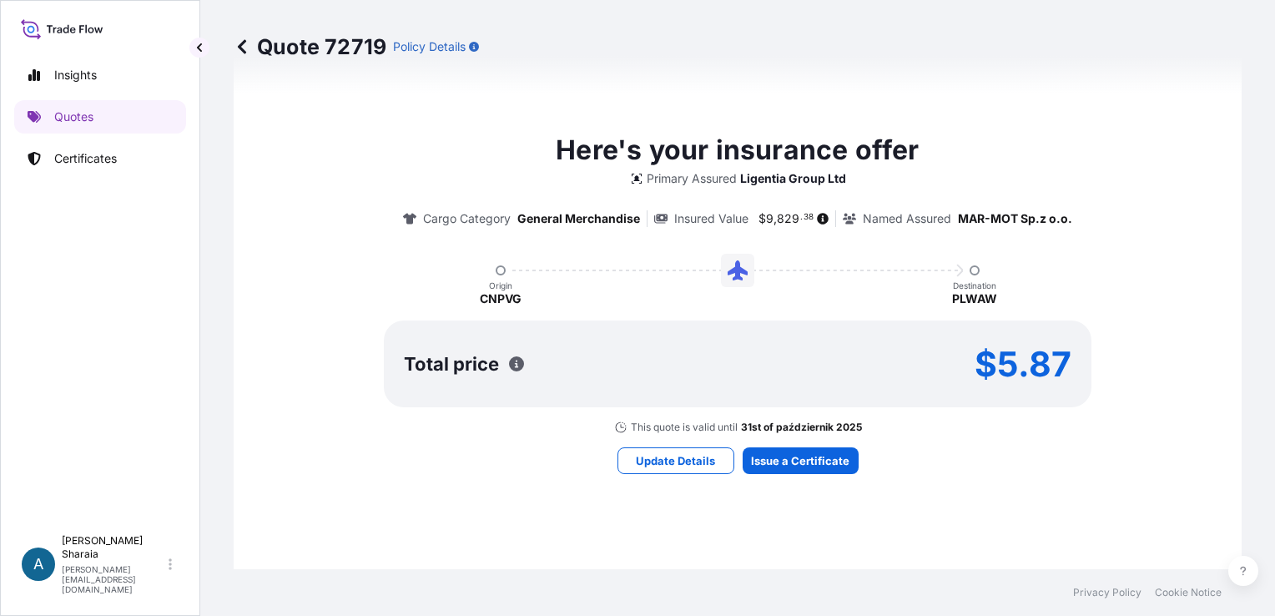
drag, startPoint x: 938, startPoint y: 536, endPoint x: 948, endPoint y: 497, distance: 39.7
click at [946, 508] on div "Here's your insurance offer Primary Assured Ligentia Group Ltd Cargo Category G…" at bounding box center [738, 301] width 962 height 889
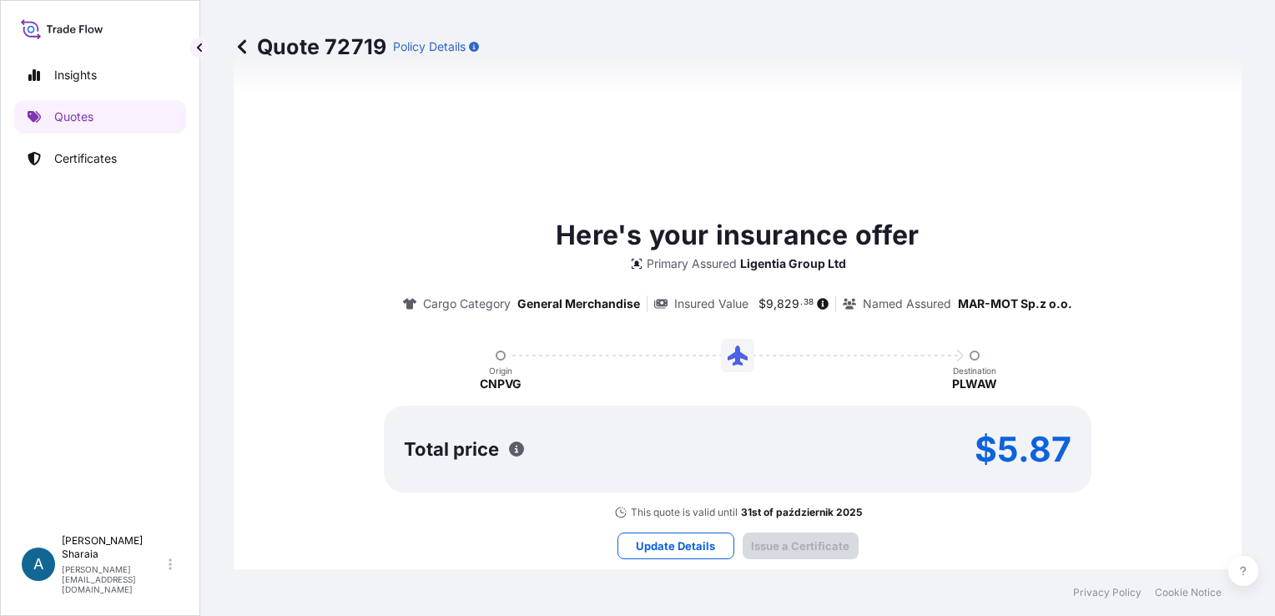
type input "[DATE]"
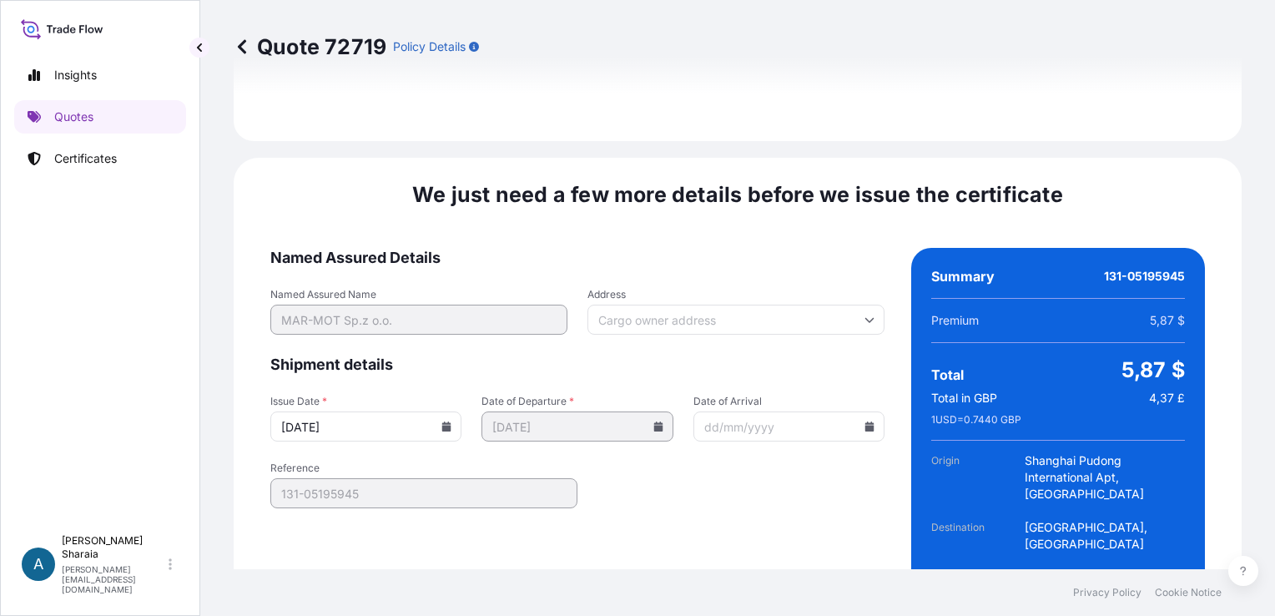
scroll to position [1962, 0]
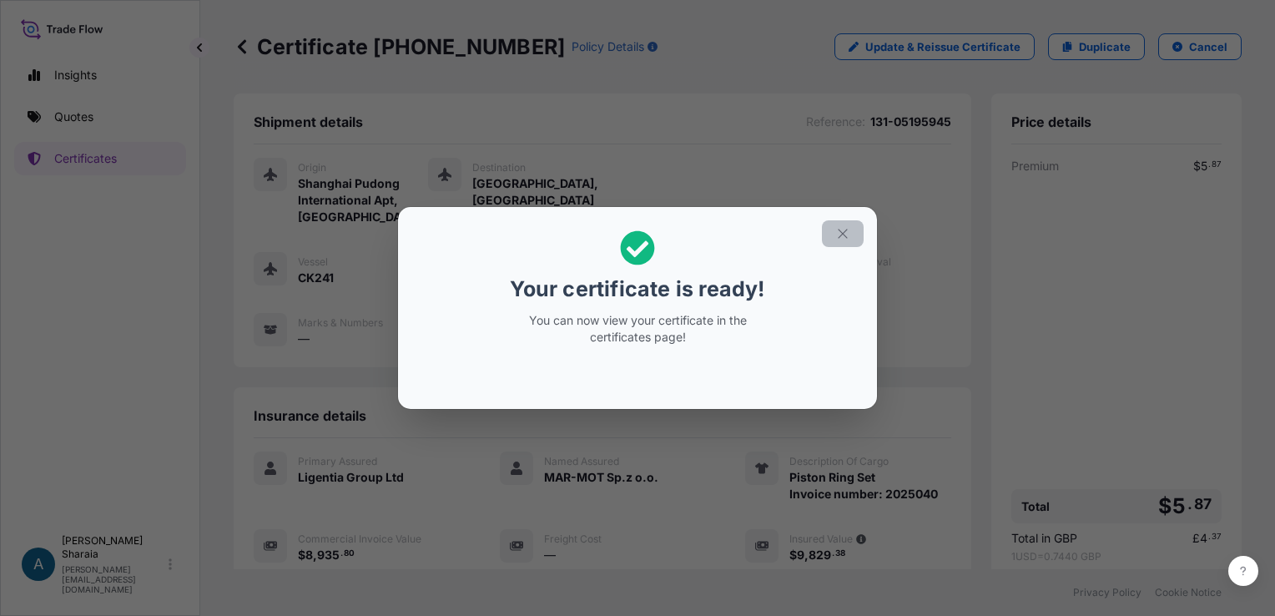
click at [836, 242] on button "button" at bounding box center [843, 233] width 42 height 27
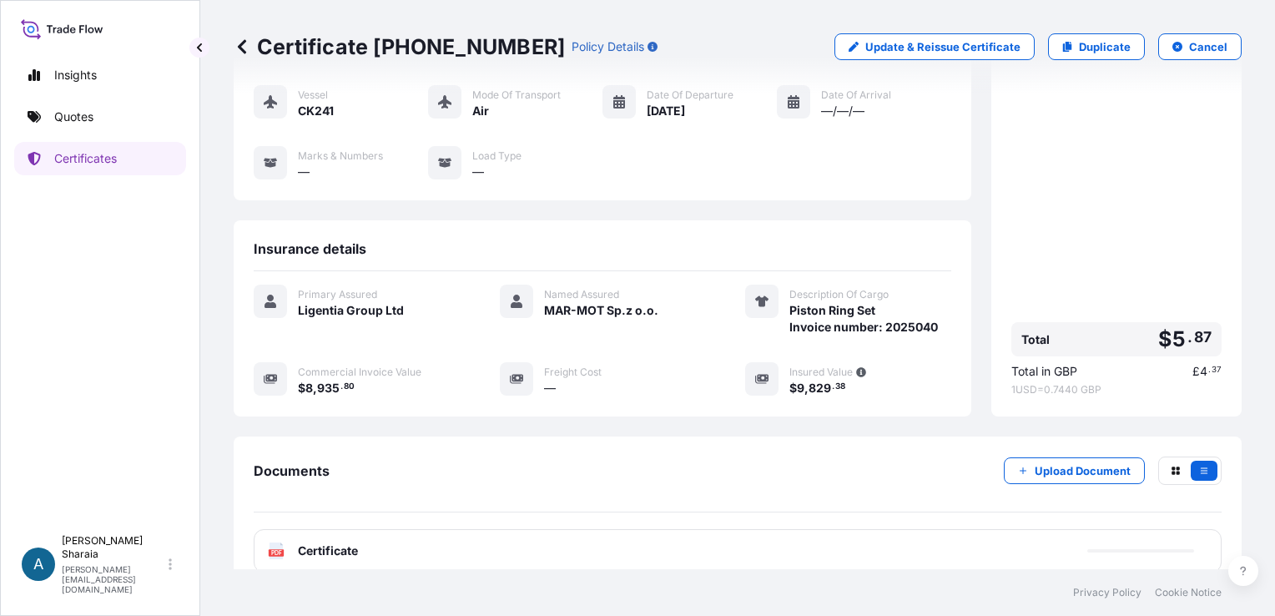
scroll to position [258, 0]
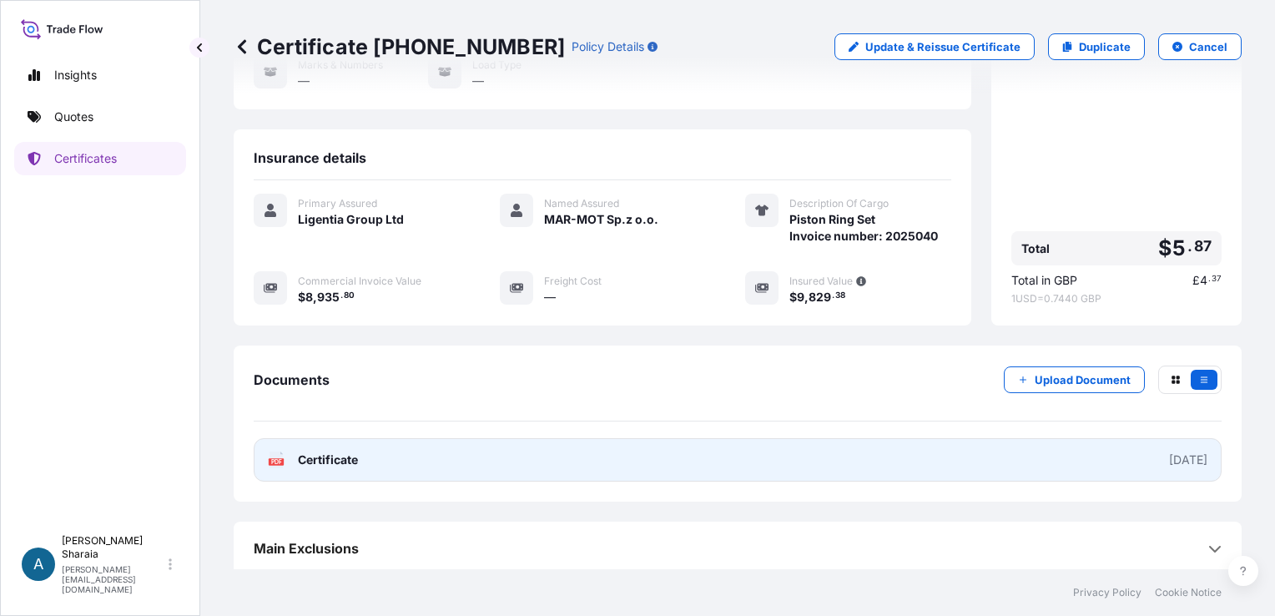
click at [1174, 441] on link "PDF Certificate [DATE]" at bounding box center [738, 459] width 968 height 43
